Goal: Information Seeking & Learning: Learn about a topic

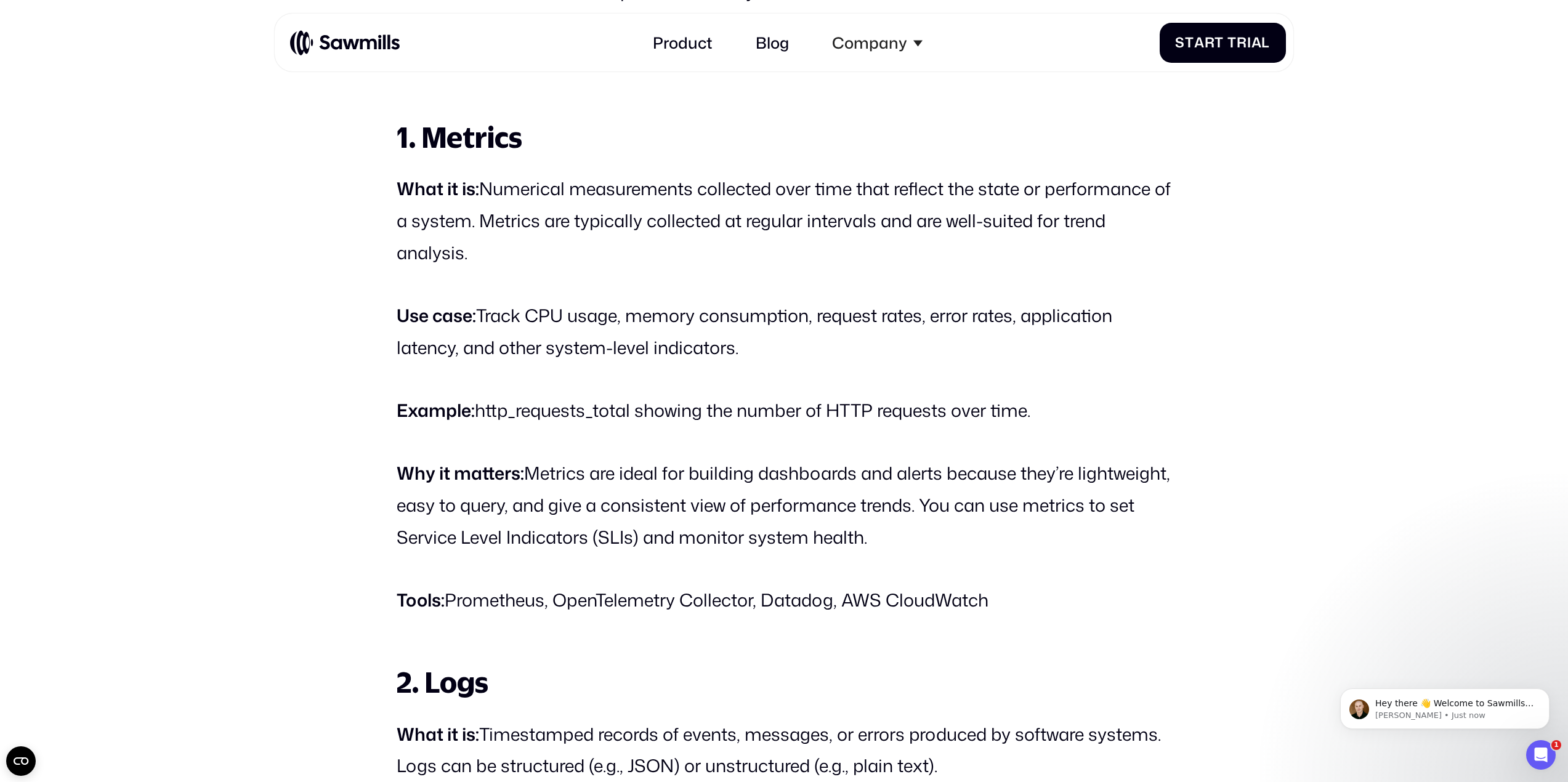
scroll to position [1587, 0]
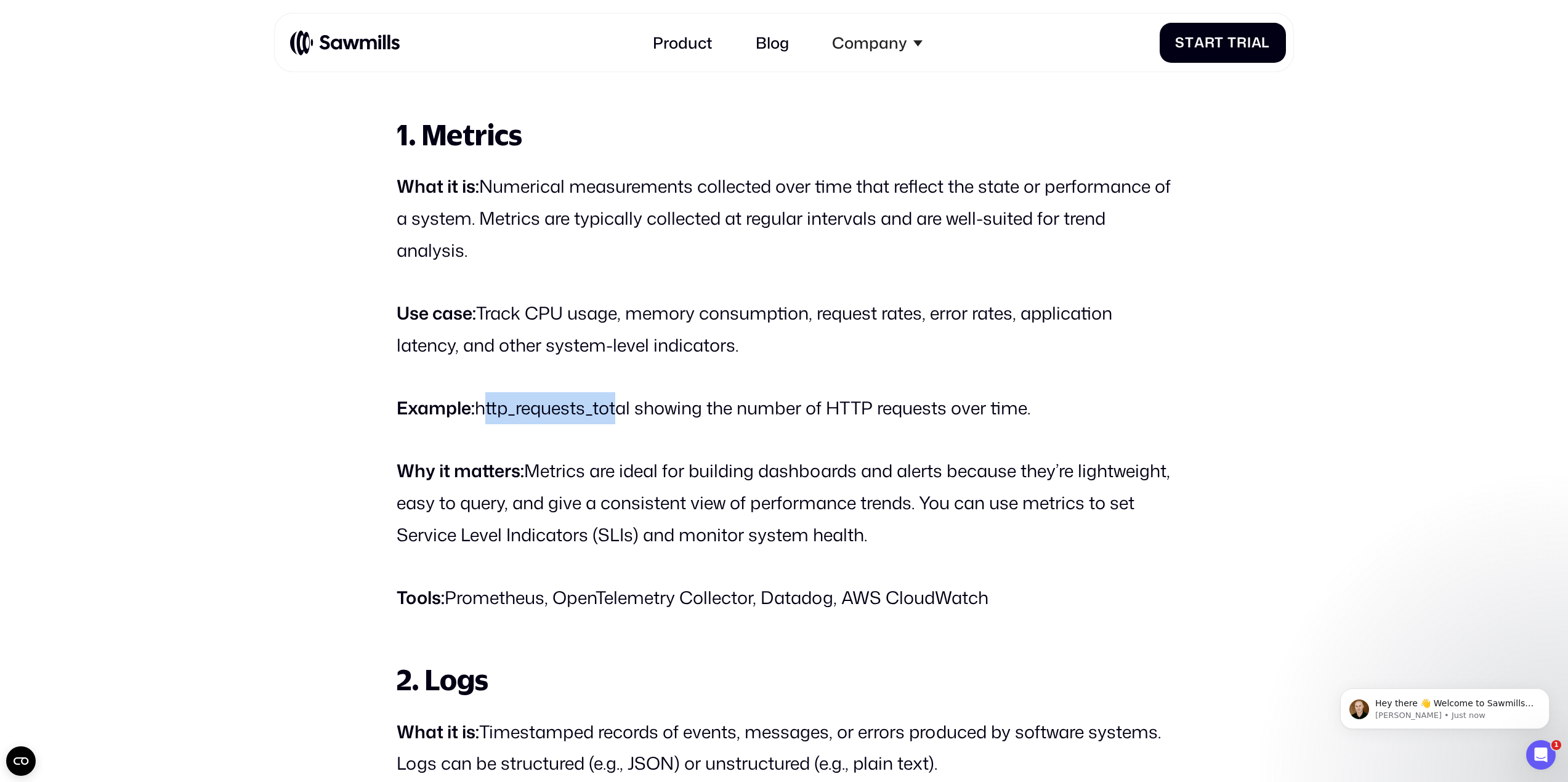
drag, startPoint x: 480, startPoint y: 413, endPoint x: 616, endPoint y: 418, distance: 136.1
click at [616, 415] on p "Example: http_requests_total showing the number of HTTP requests over time." at bounding box center [784, 408] width 774 height 32
drag, startPoint x: 528, startPoint y: 481, endPoint x: 613, endPoint y: 481, distance: 85.0
click at [613, 481] on p "Why it matters: Metrics are ideal for building dashboards and alerts because th…" at bounding box center [784, 503] width 774 height 96
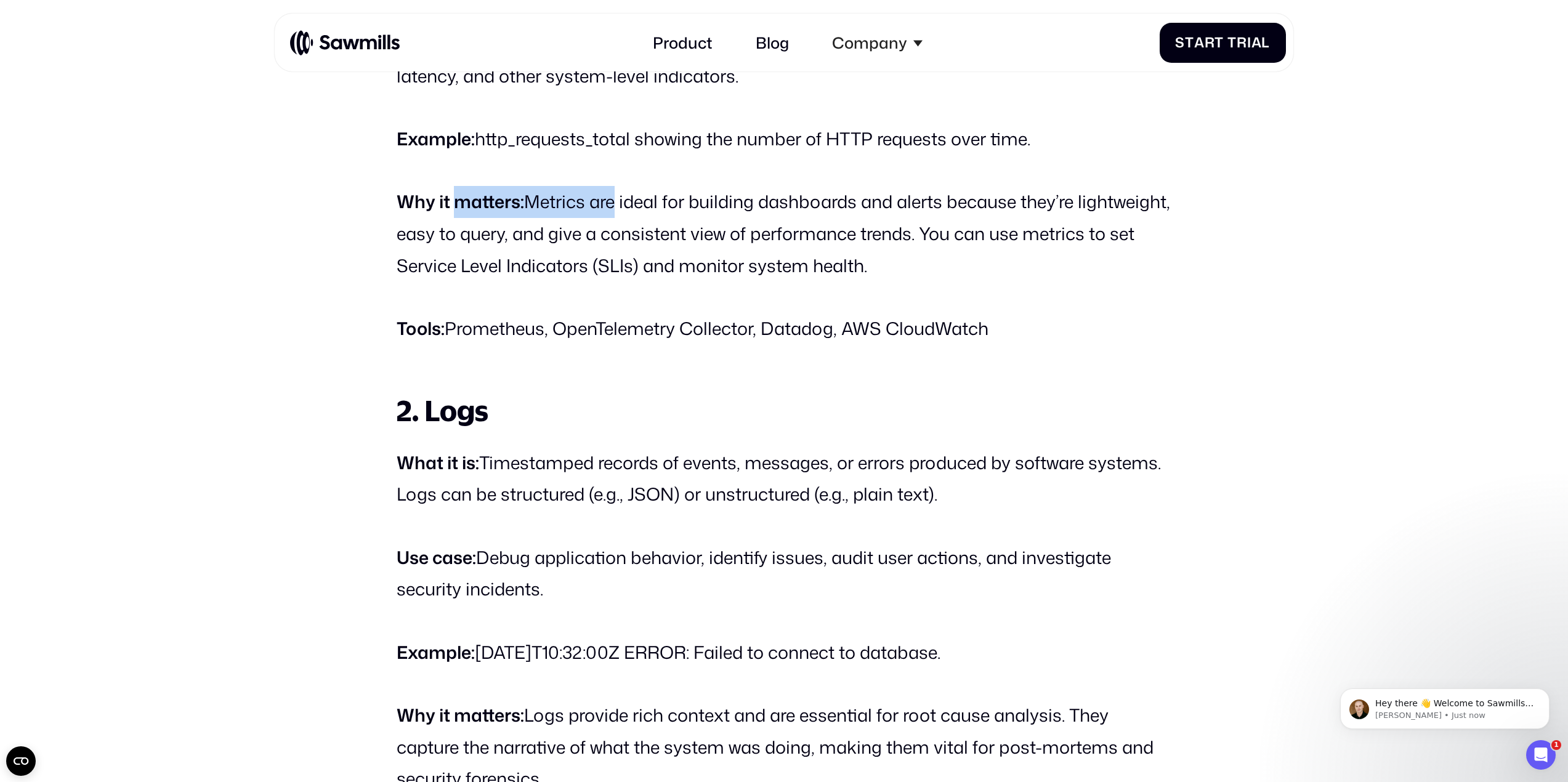
scroll to position [1857, 0]
drag, startPoint x: 404, startPoint y: 464, endPoint x: 484, endPoint y: 461, distance: 80.1
click at [484, 461] on p "What it is: Timestamped records of events, messages, or errors produced by soft…" at bounding box center [784, 478] width 774 height 64
click at [489, 462] on p "What it is: Timestamped records of events, messages, or errors produced by soft…" at bounding box center [784, 478] width 774 height 64
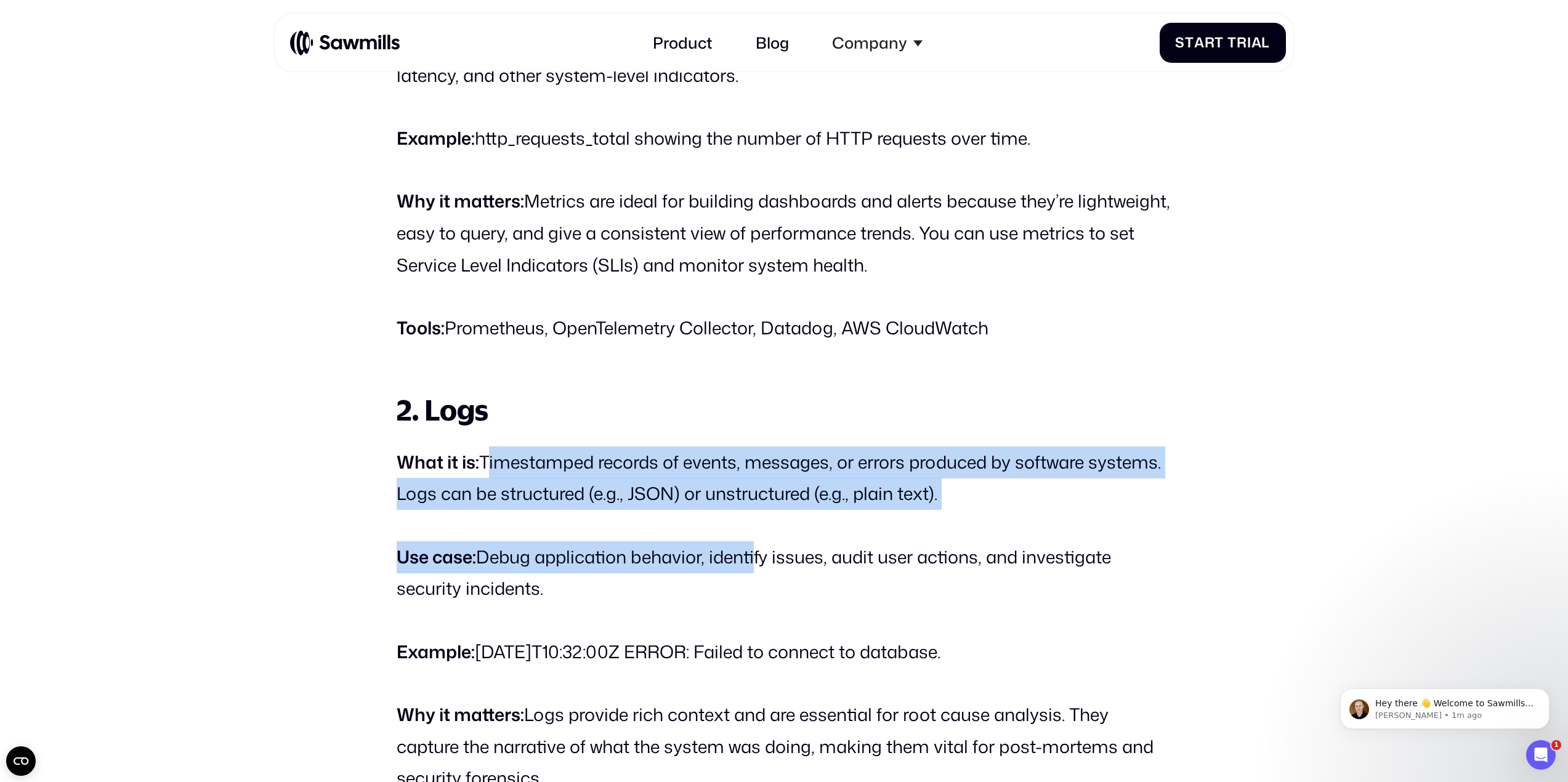
drag, startPoint x: 489, startPoint y: 461, endPoint x: 757, endPoint y: 515, distance: 273.4
click at [634, 506] on p "What it is: Timestamped records of events, messages, or errors produced by soft…" at bounding box center [784, 478] width 774 height 64
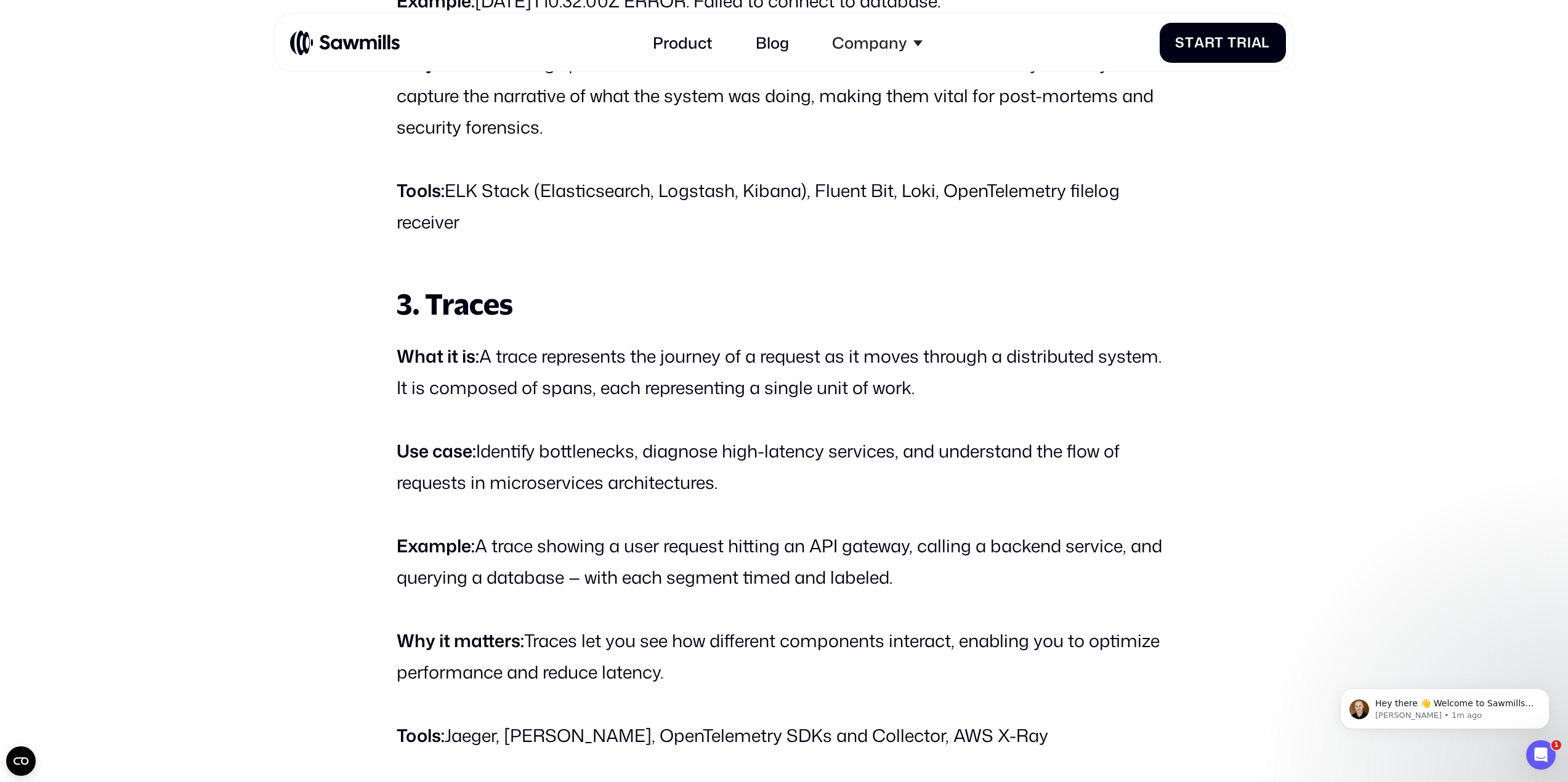
scroll to position [2508, 0]
drag, startPoint x: 483, startPoint y: 452, endPoint x: 572, endPoint y: 449, distance: 89.1
click at [572, 449] on p "Use case: Identify bottlenecks, diagnose high-latency services, and understand …" at bounding box center [784, 466] width 774 height 64
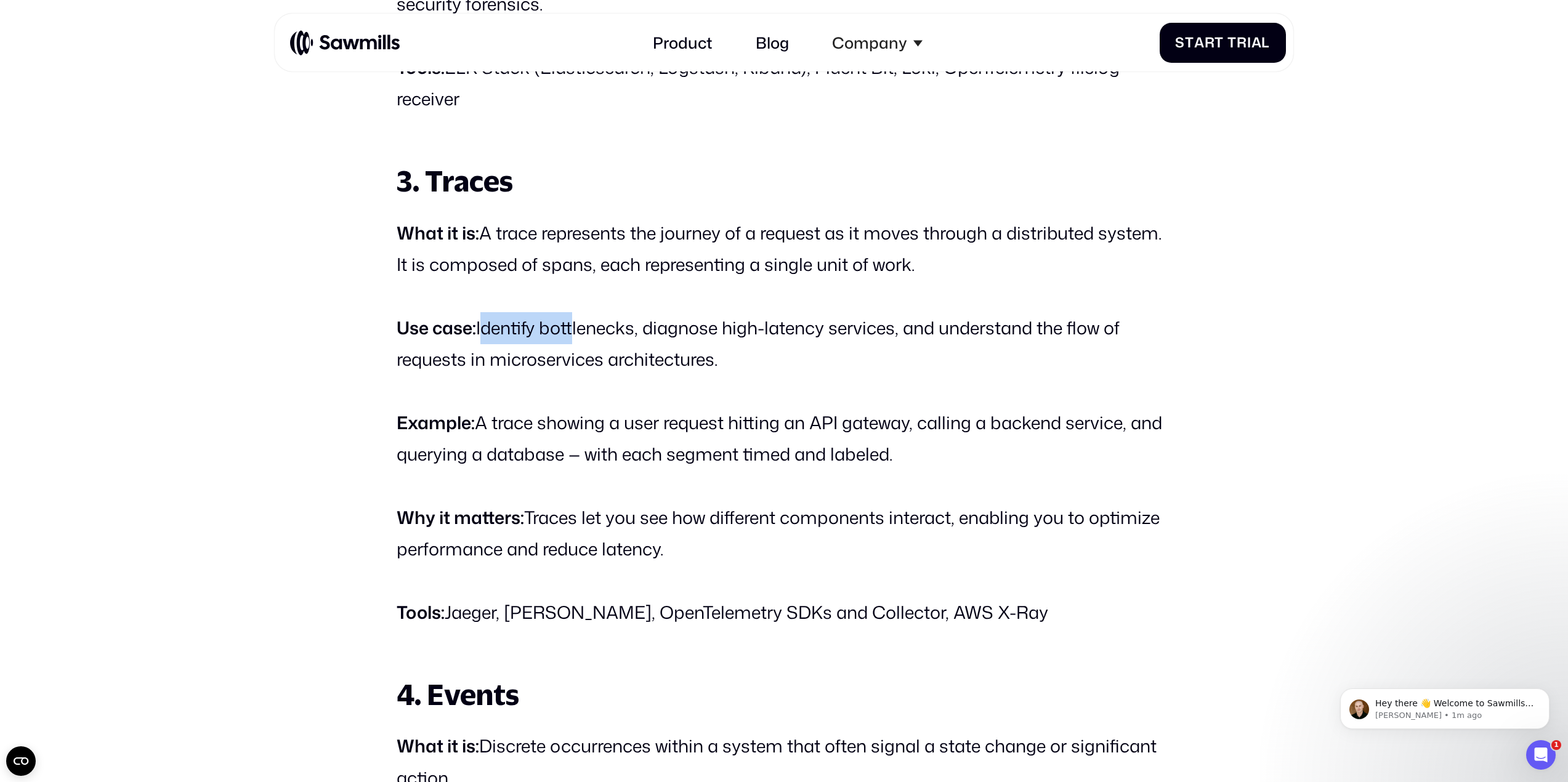
scroll to position [2636, 0]
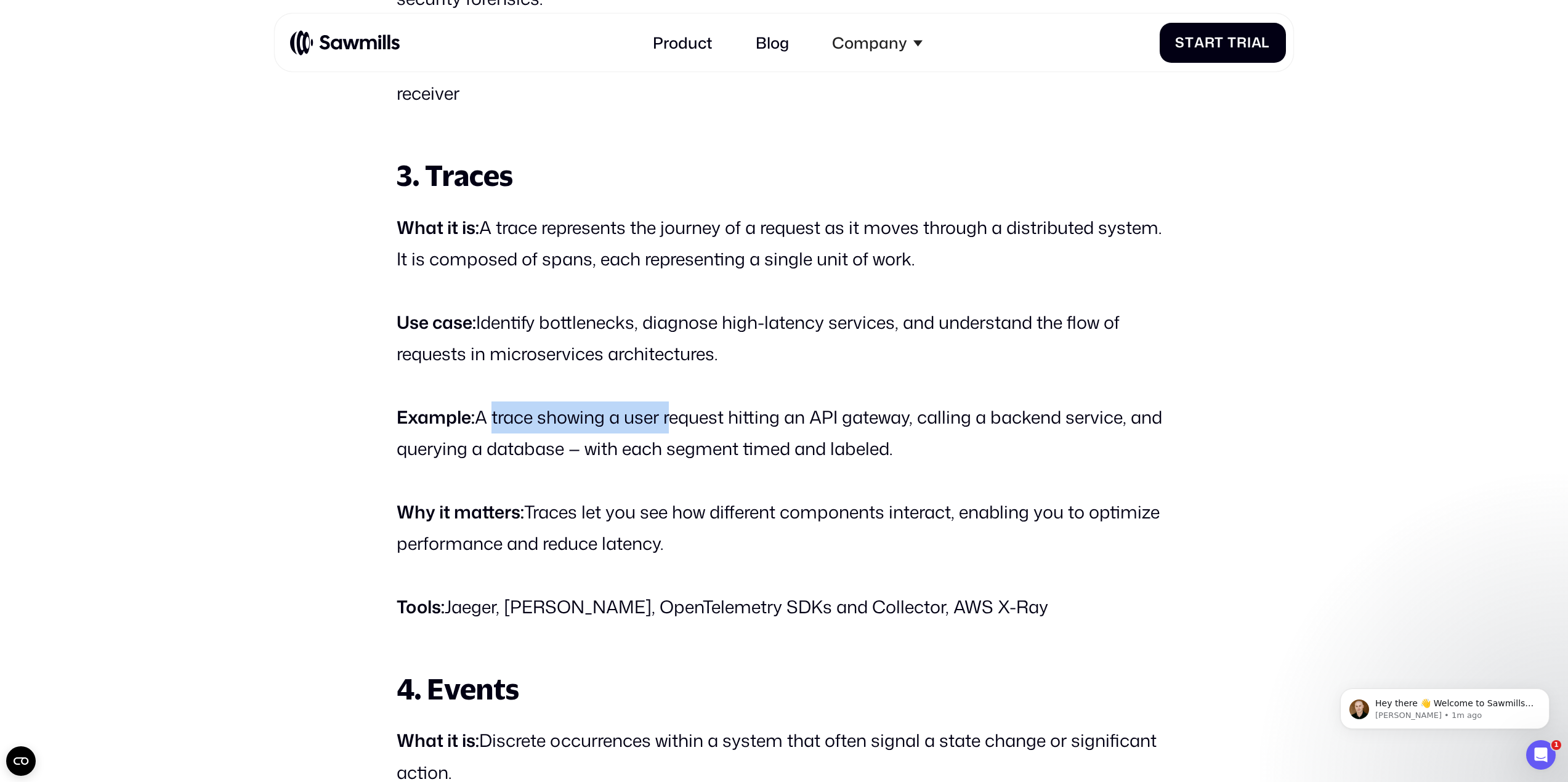
drag, startPoint x: 487, startPoint y: 419, endPoint x: 669, endPoint y: 426, distance: 182.1
click at [669, 426] on p "Example: A trace showing a user request hitting an API gateway, calling a backe…" at bounding box center [784, 433] width 774 height 64
drag, startPoint x: 533, startPoint y: 517, endPoint x: 567, endPoint y: 514, distance: 34.1
click at [567, 514] on p "Why it matters: Traces let you see how different components interact, enabling …" at bounding box center [784, 528] width 774 height 64
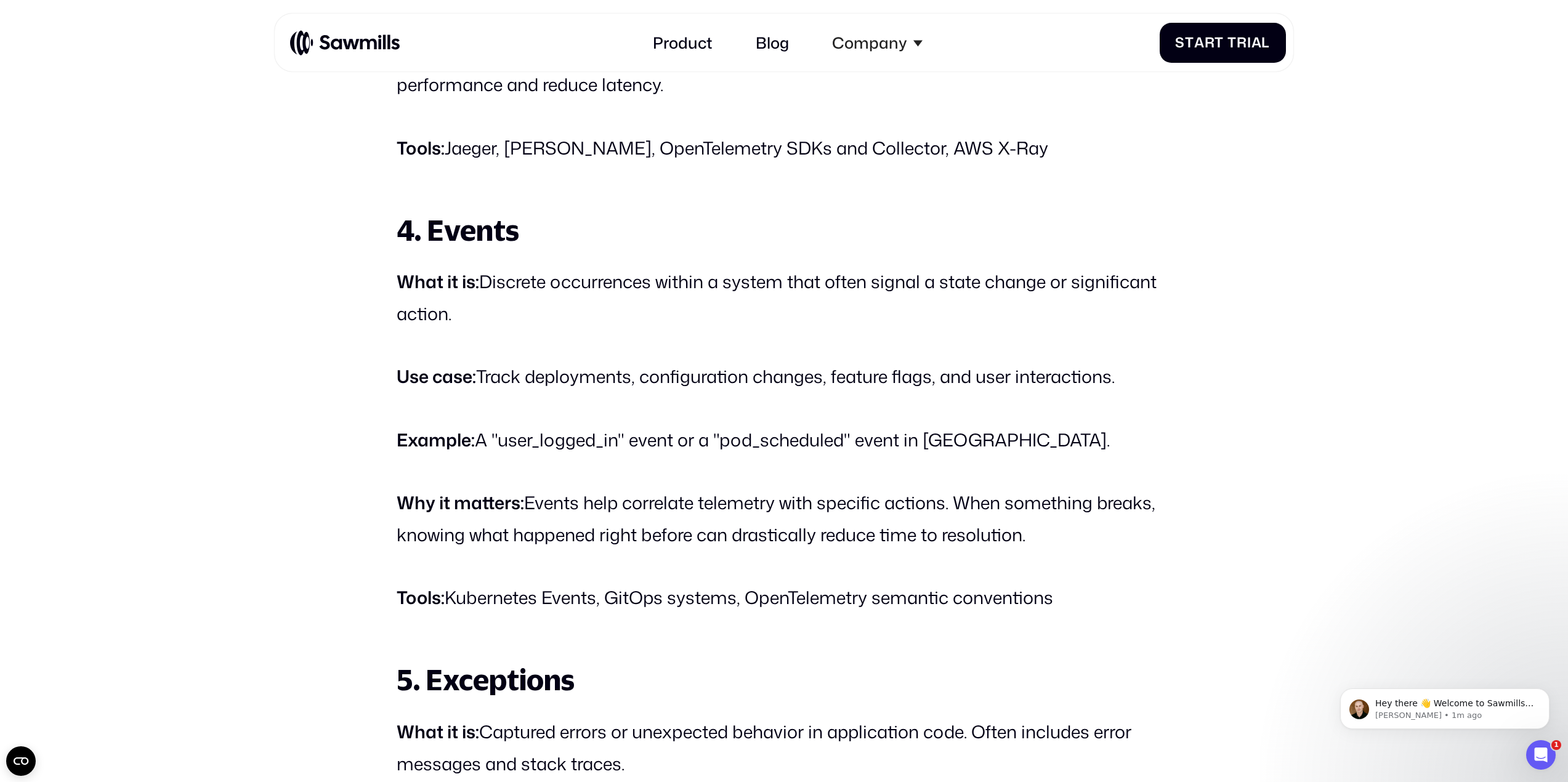
scroll to position [3108, 0]
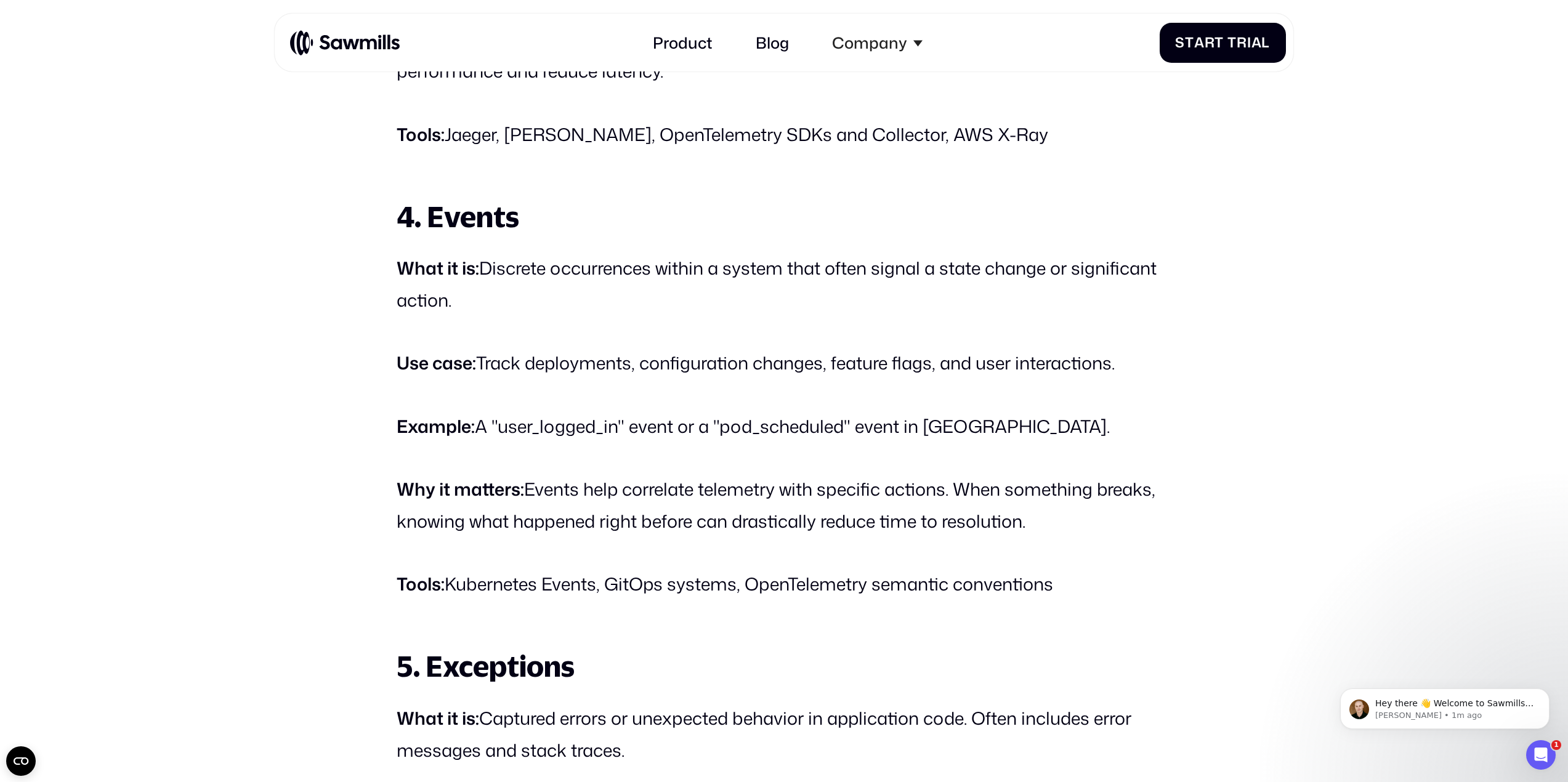
click at [484, 272] on p "What it is: Discrete occurrences within a system that often signal a state chan…" at bounding box center [784, 284] width 774 height 64
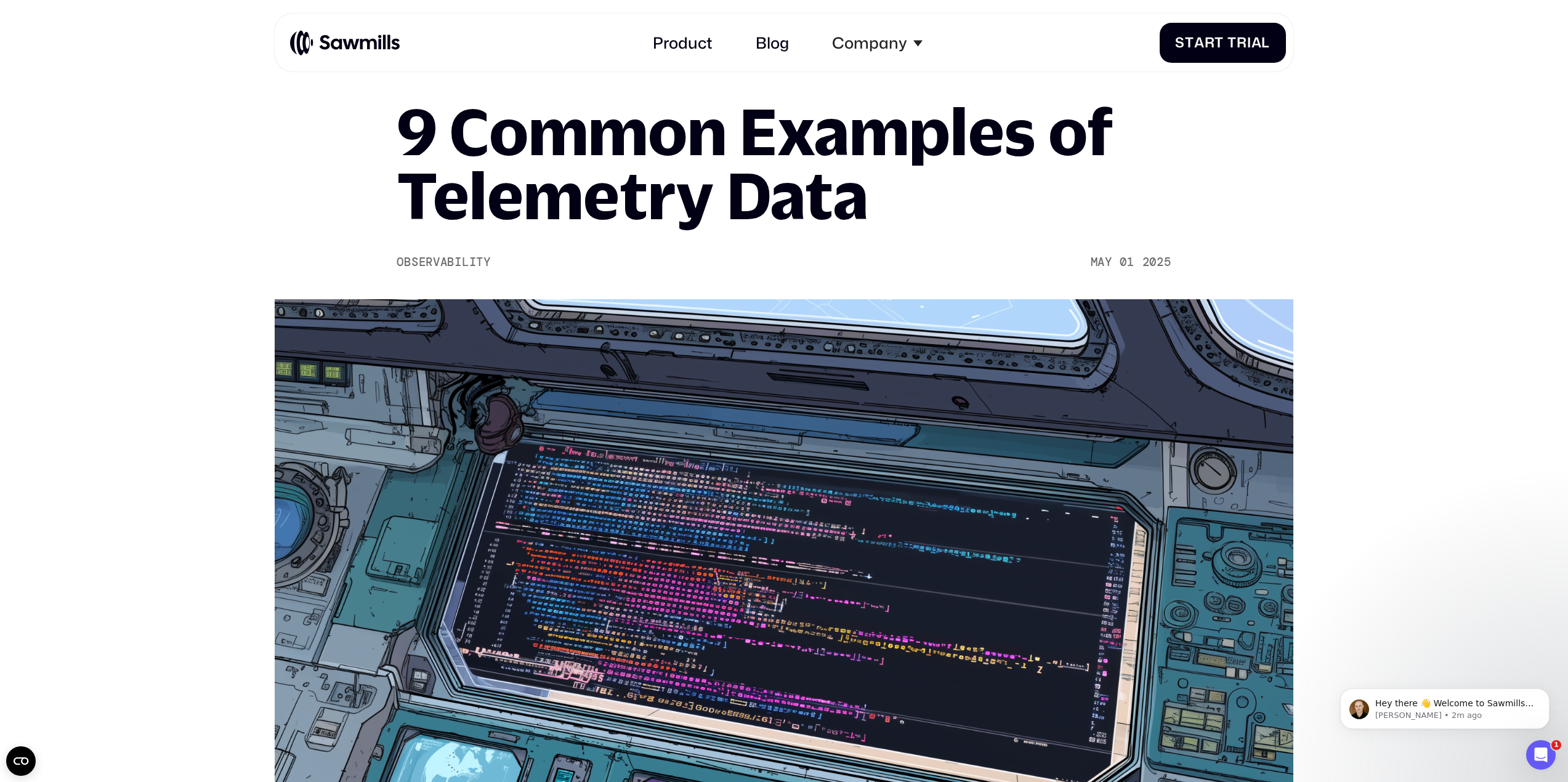
scroll to position [0, 0]
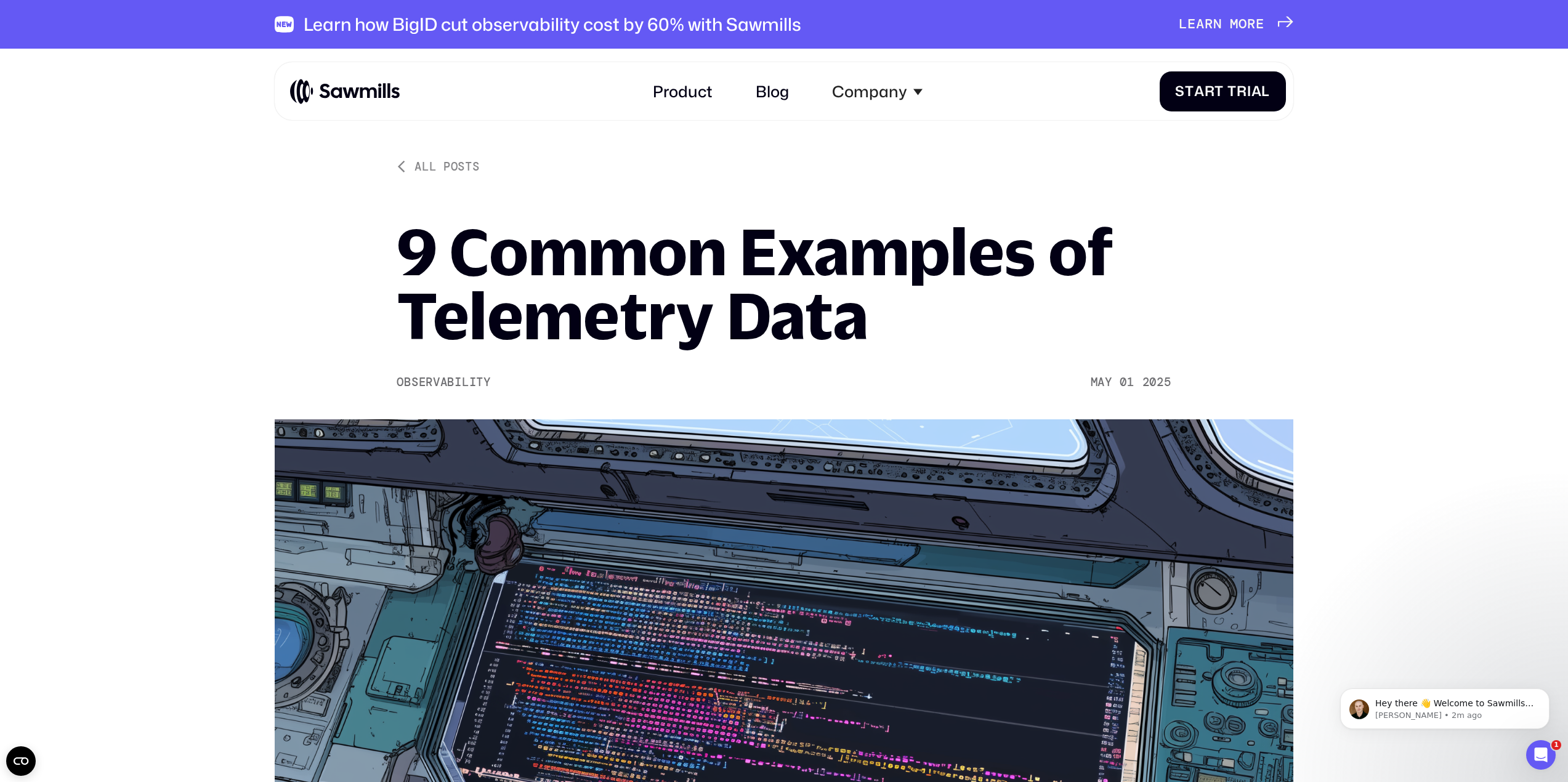
click at [364, 98] on img at bounding box center [345, 92] width 110 height 27
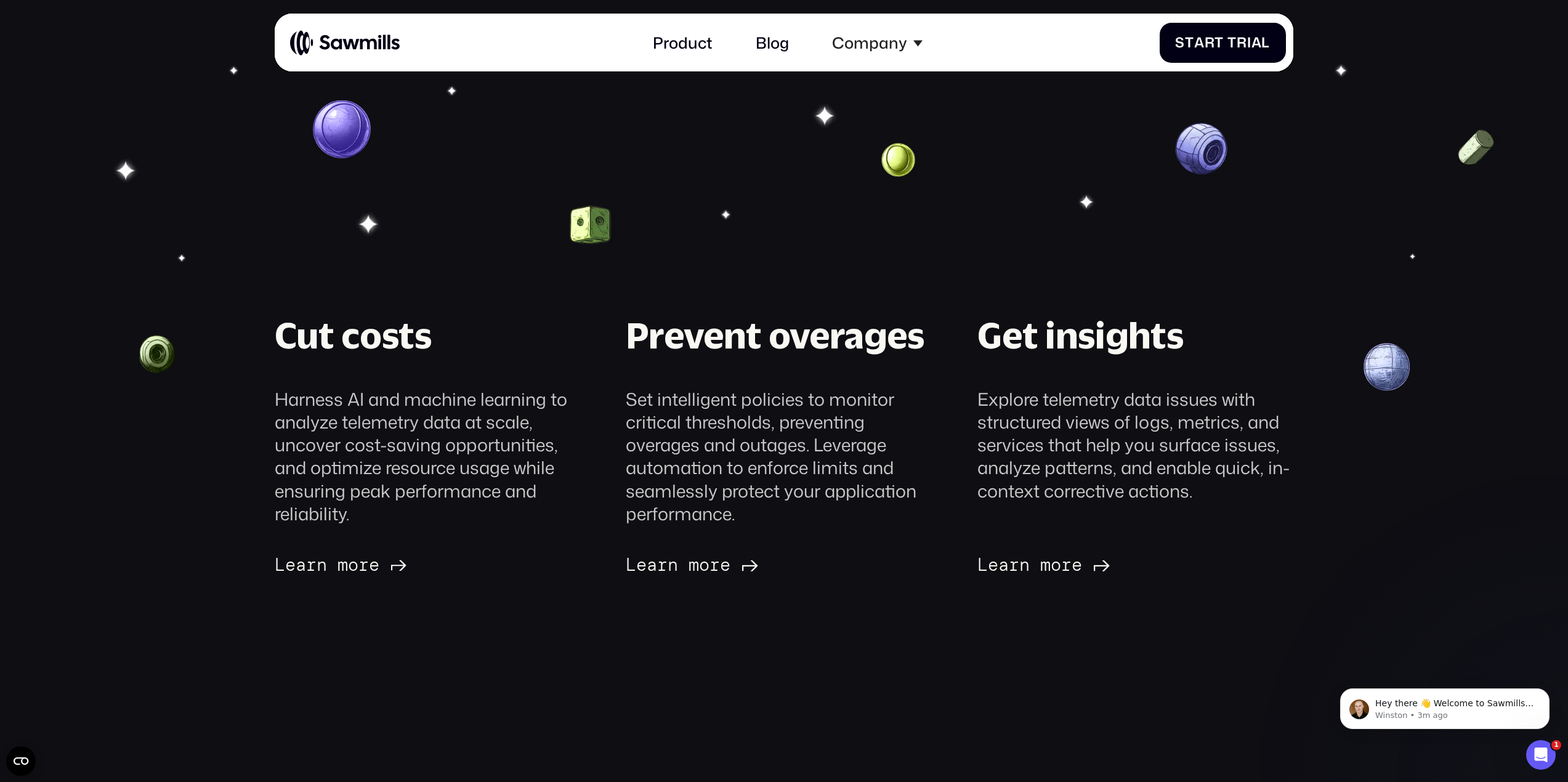
scroll to position [130, 0]
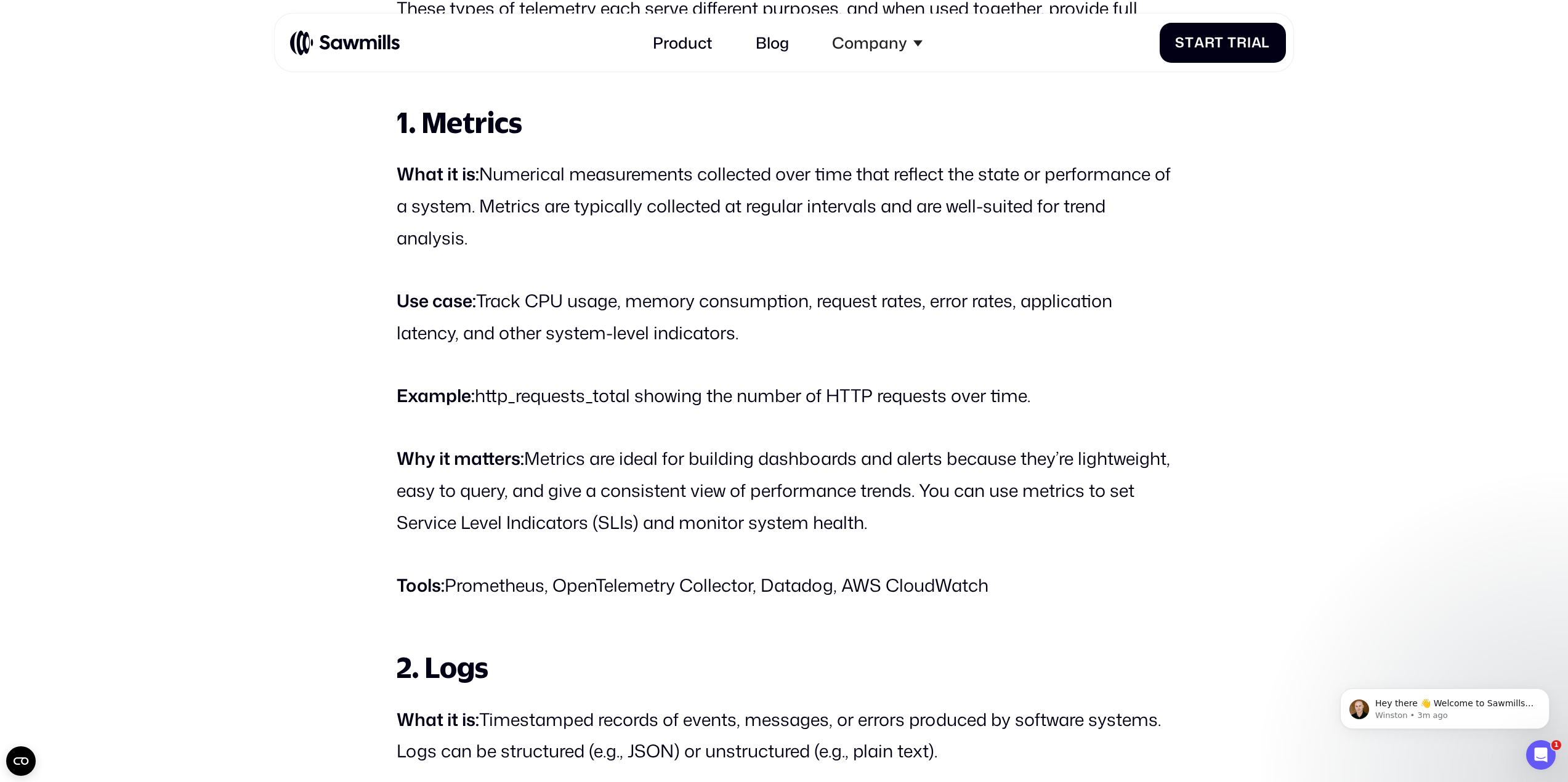
scroll to position [1597, 0]
